Goal: Information Seeking & Learning: Find specific fact

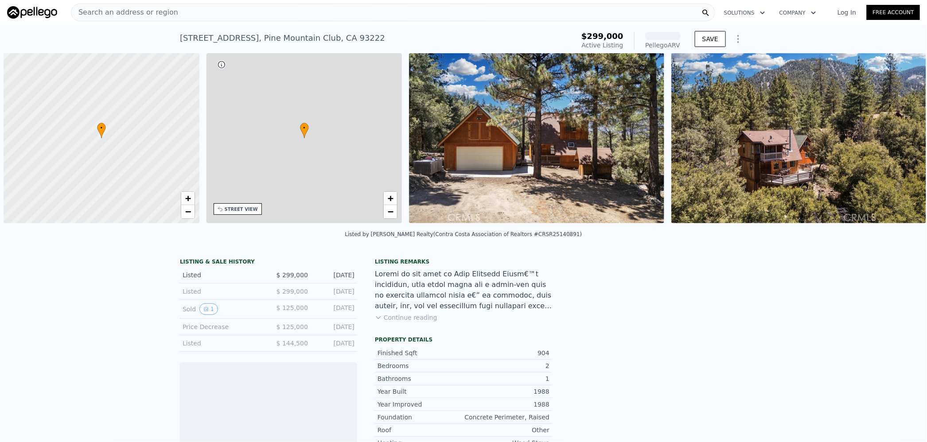
scroll to position [0, 3]
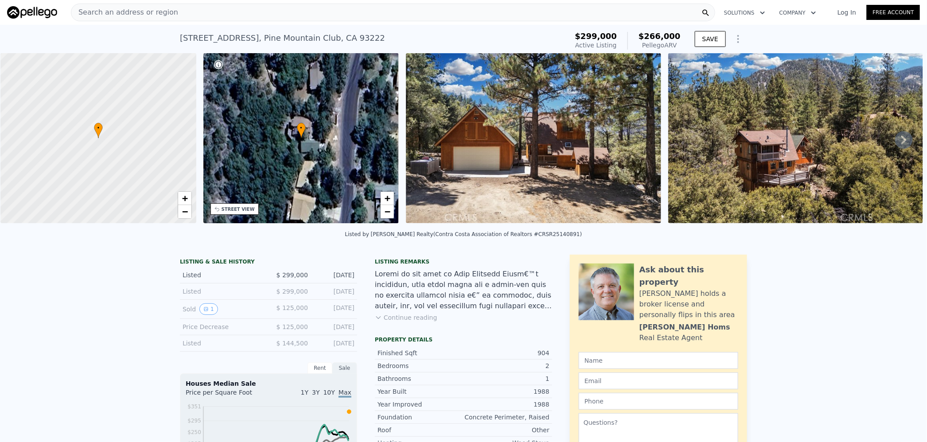
click at [668, 35] on span "$266,000" at bounding box center [659, 35] width 42 height 9
copy span "266,000"
